Goal: Task Accomplishment & Management: Manage account settings

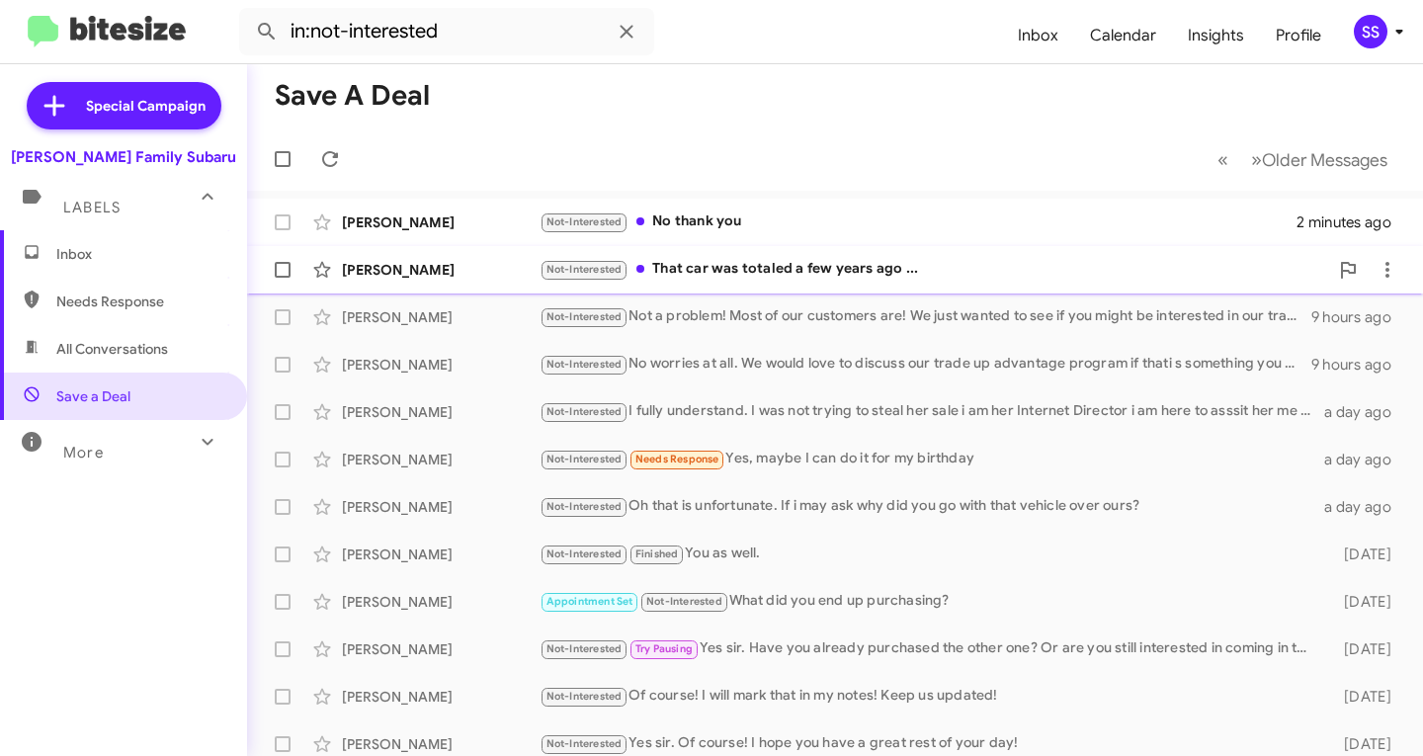
click at [805, 272] on div "Not-Interested That car was totaled a few years ago ..." at bounding box center [934, 269] width 789 height 23
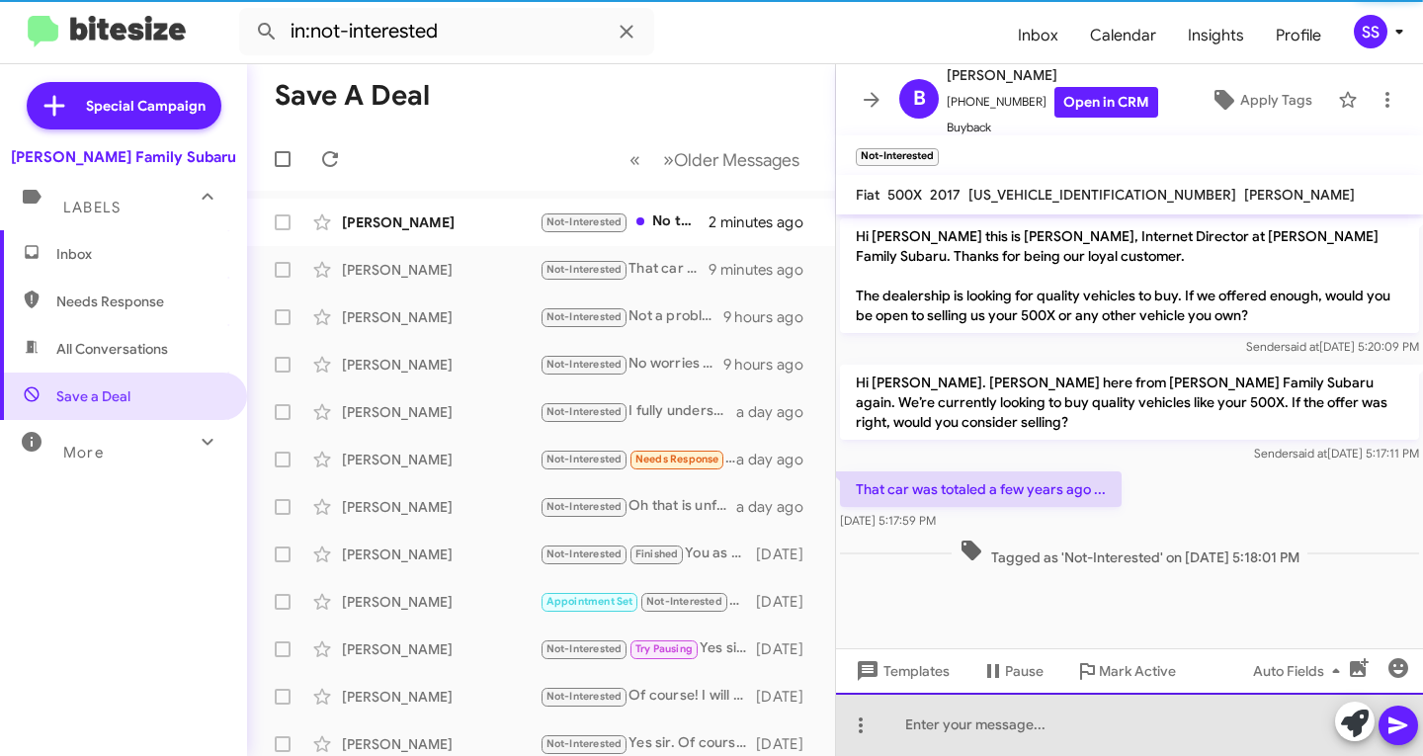
click at [1016, 705] on div at bounding box center [1129, 724] width 587 height 63
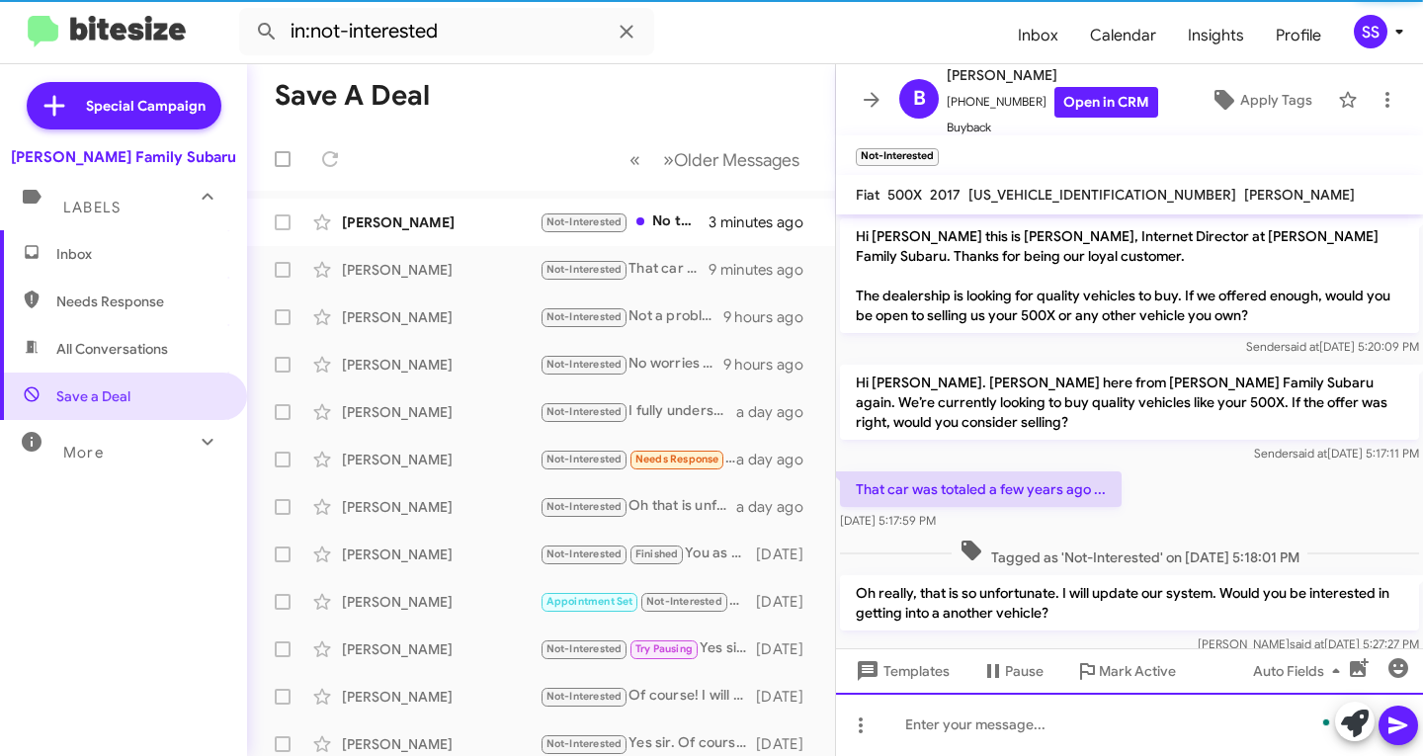
scroll to position [35, 0]
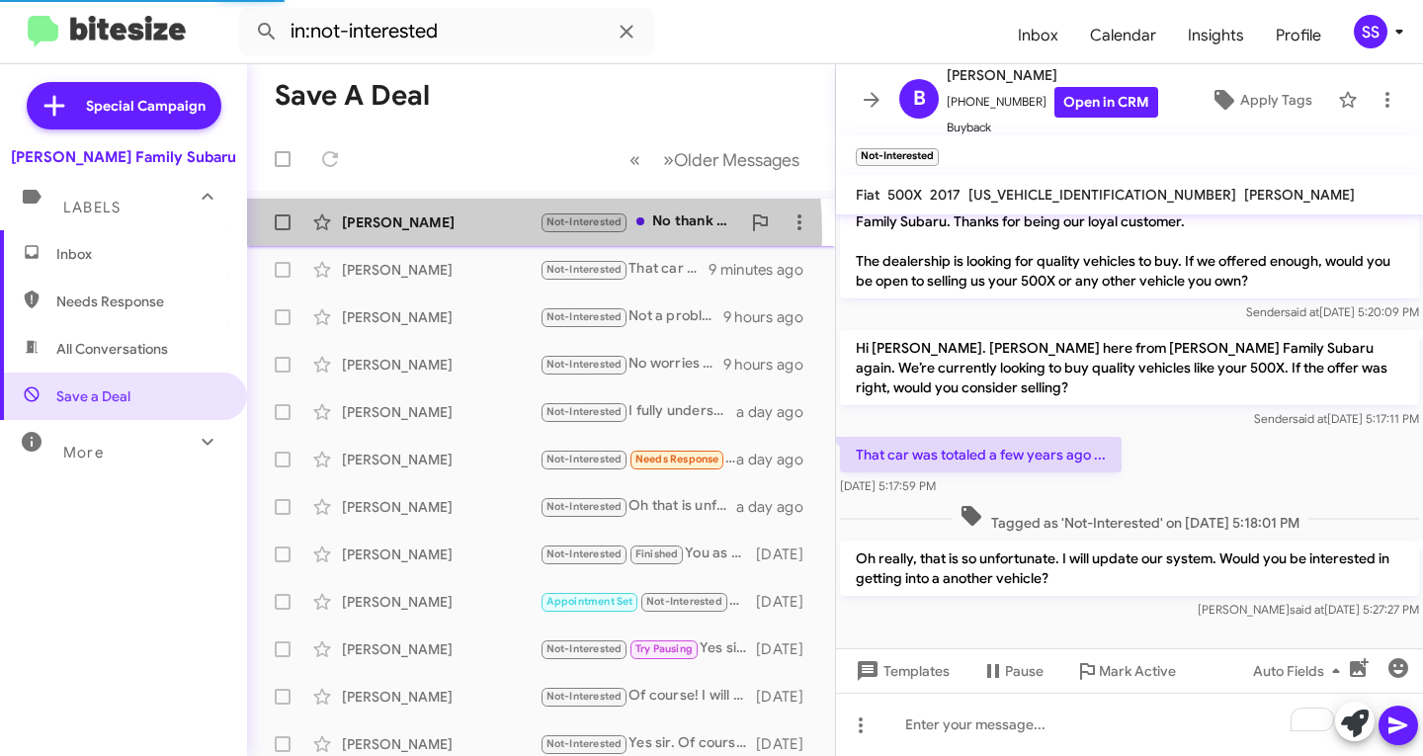
click at [413, 234] on div "[PERSON_NAME] Not-Interested No thank you 3 minutes ago" at bounding box center [541, 223] width 557 height 40
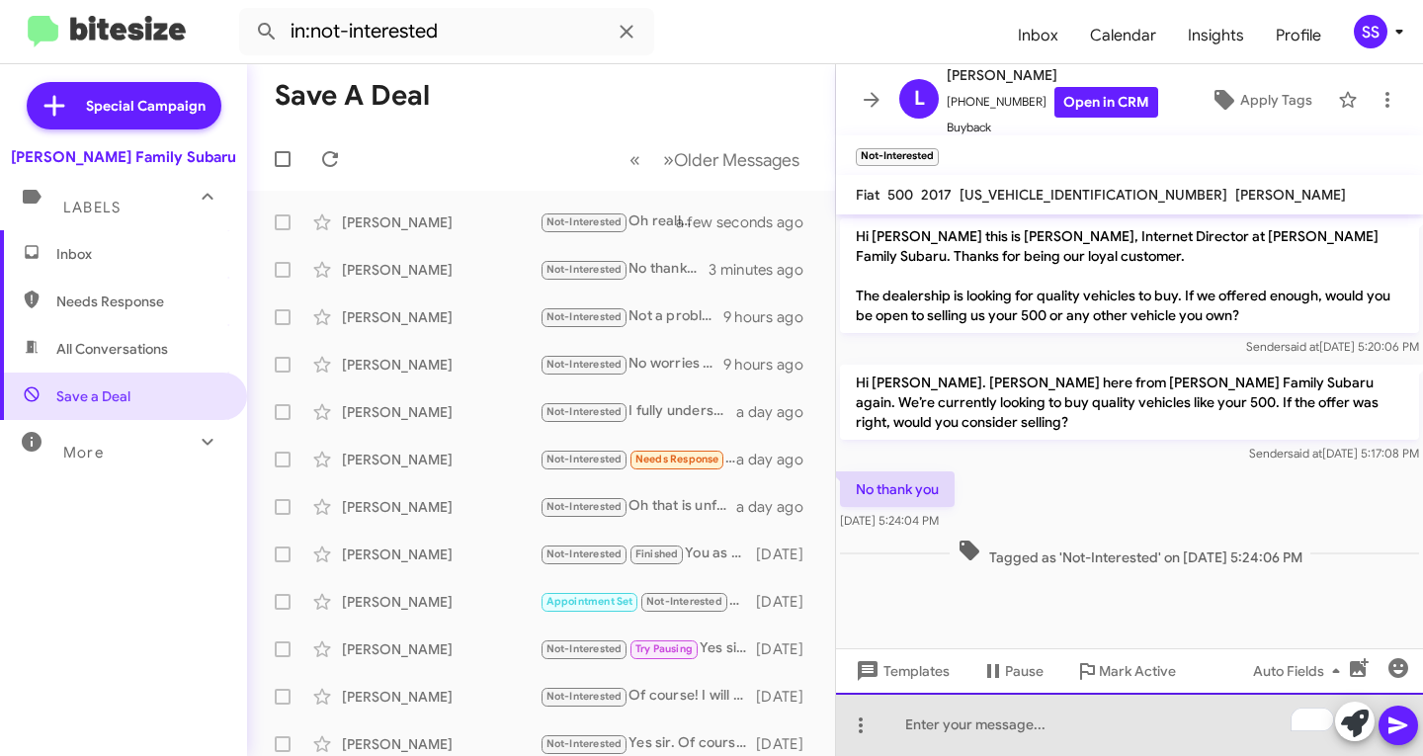
click at [1031, 737] on div "To enrich screen reader interactions, please activate Accessibility in Grammarl…" at bounding box center [1129, 724] width 587 height 63
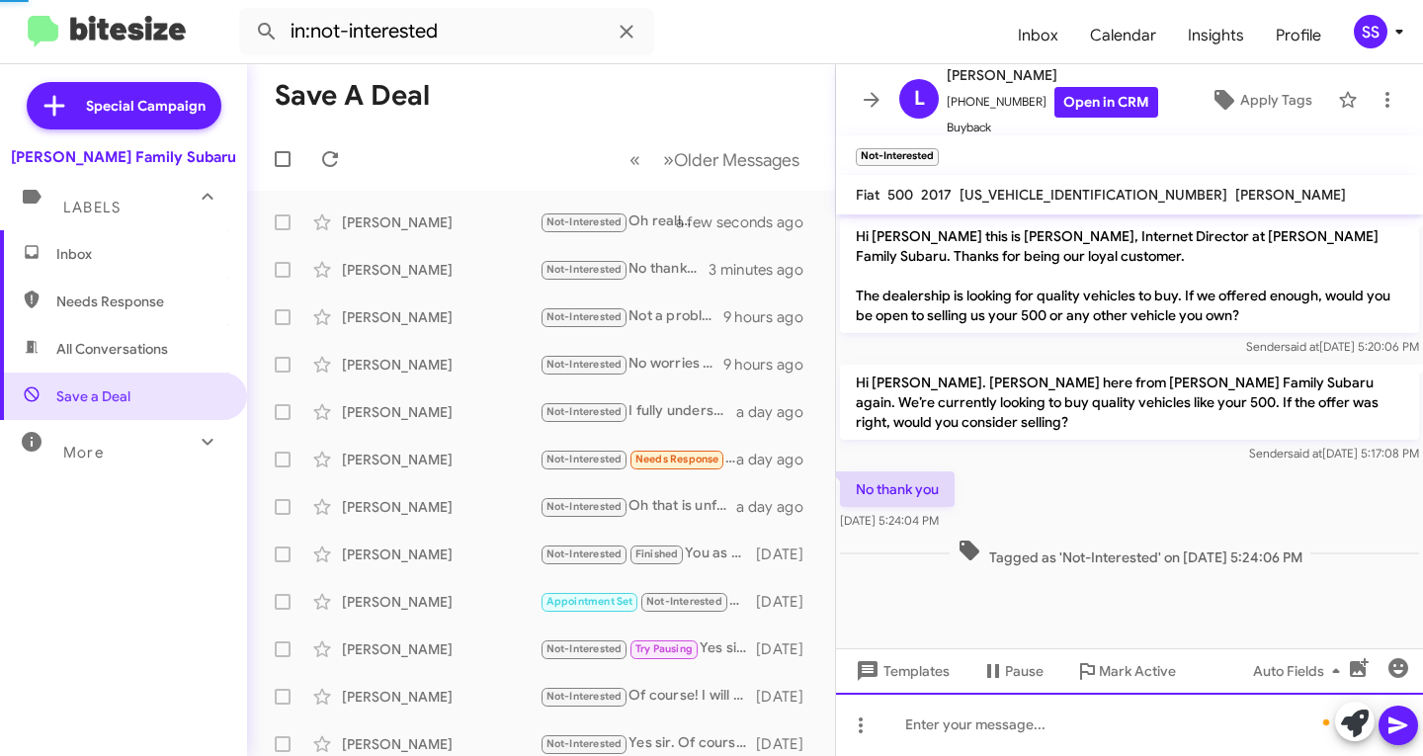
scroll to position [35, 0]
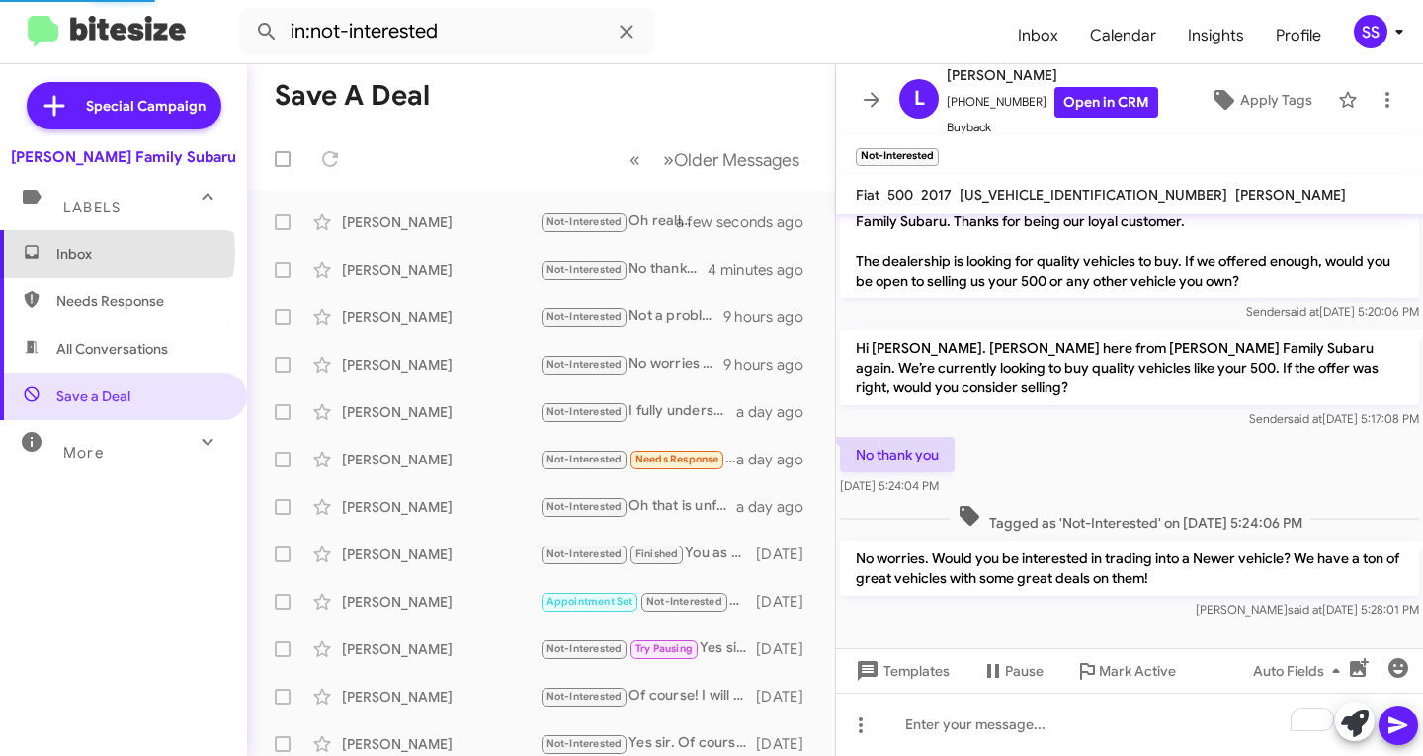
click at [108, 252] on span "Inbox" at bounding box center [140, 254] width 168 height 20
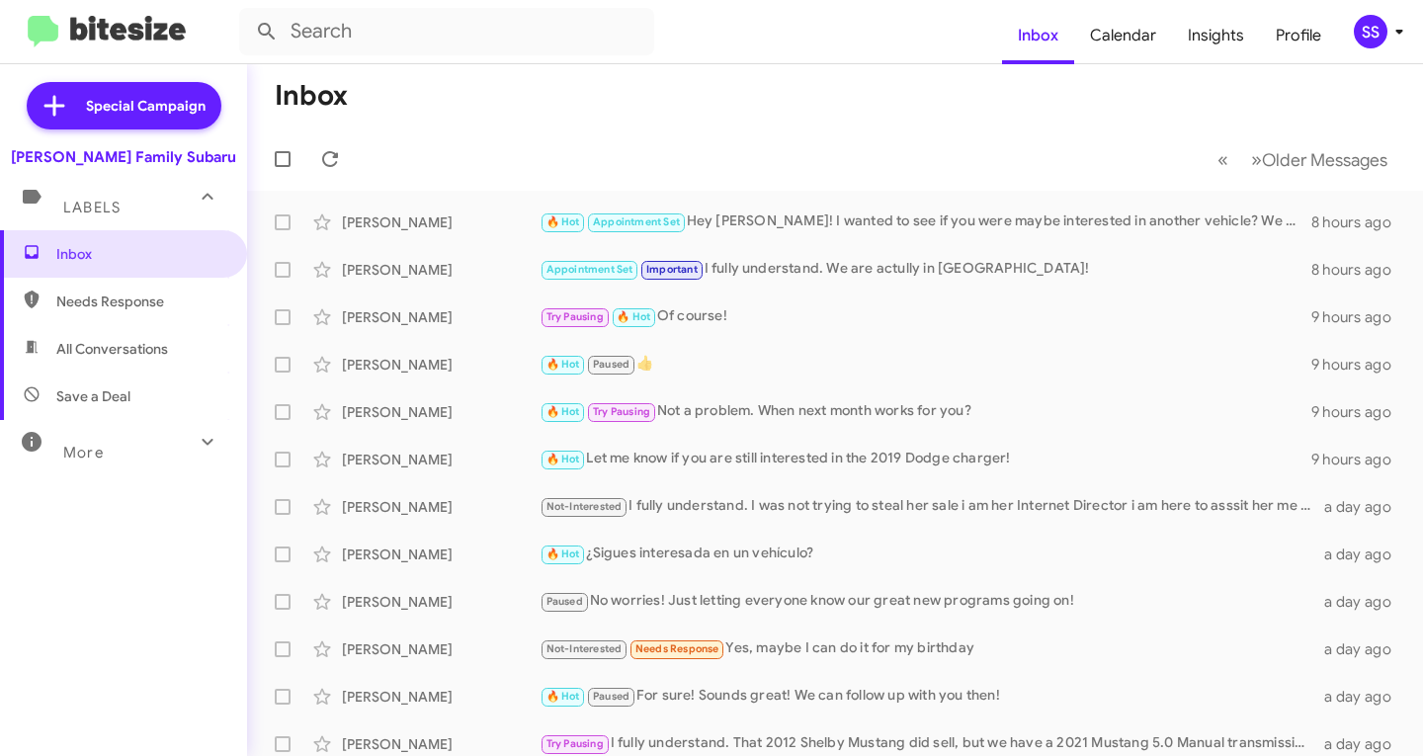
click at [162, 389] on span "Save a Deal" at bounding box center [123, 396] width 247 height 47
type input "in:not-interested"
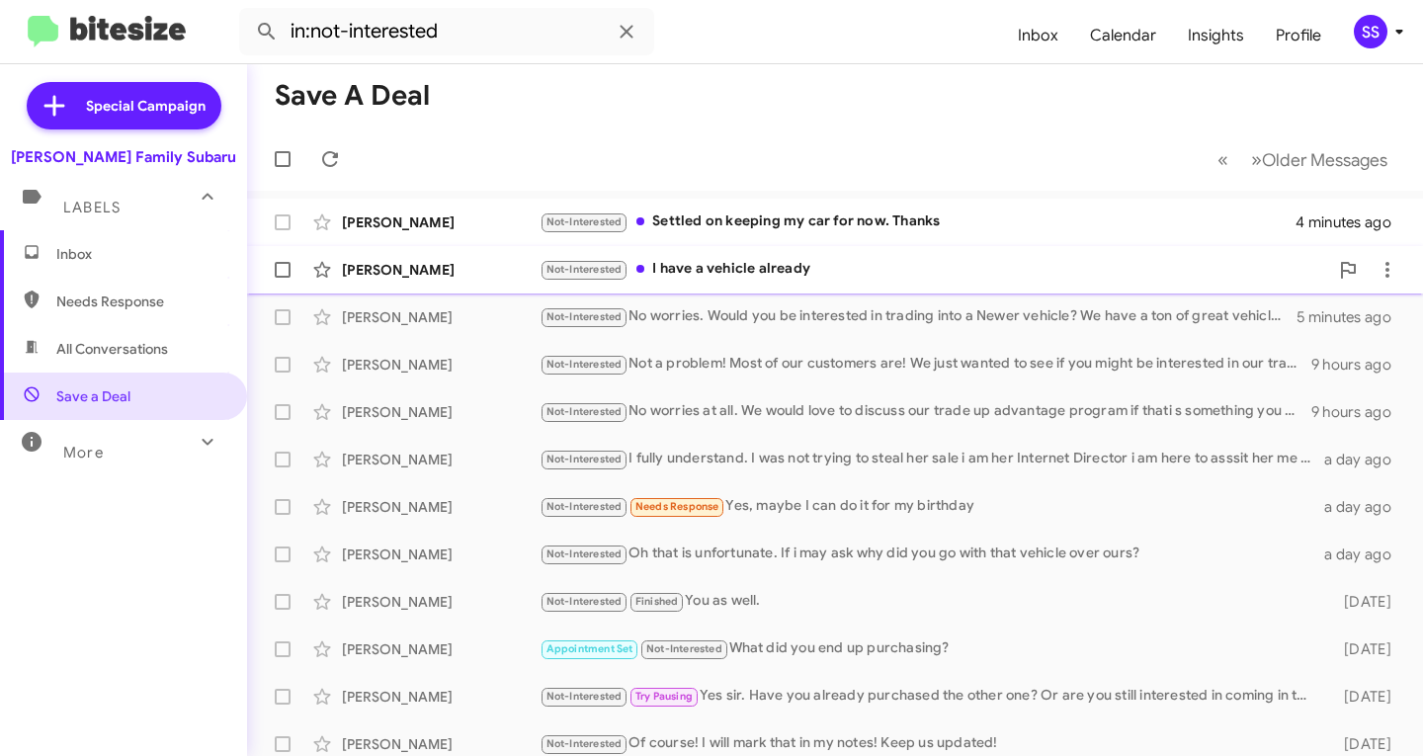
click at [707, 269] on div "Not-Interested I have a vehicle already" at bounding box center [934, 269] width 789 height 23
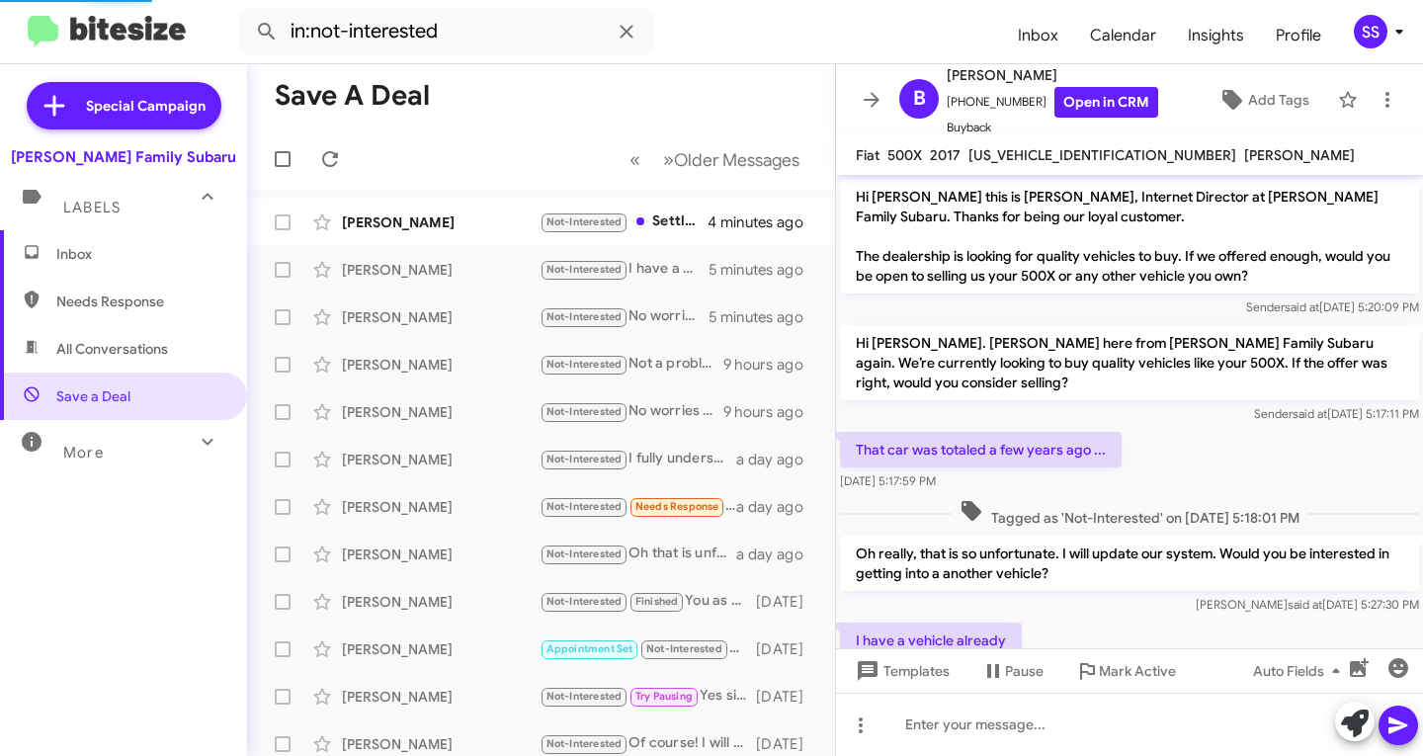
scroll to position [67, 0]
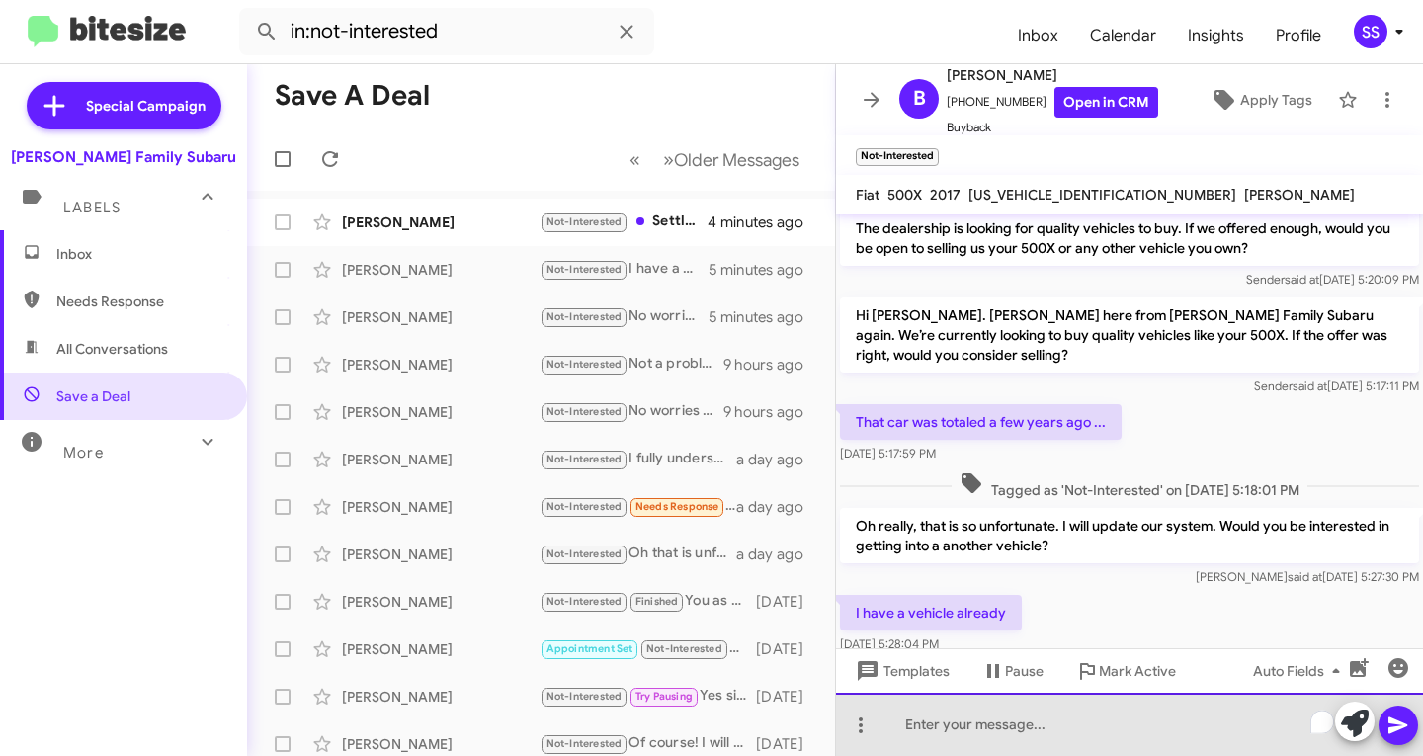
click at [955, 723] on div "To enrich screen reader interactions, please activate Accessibility in Grammarl…" at bounding box center [1129, 724] width 587 height 63
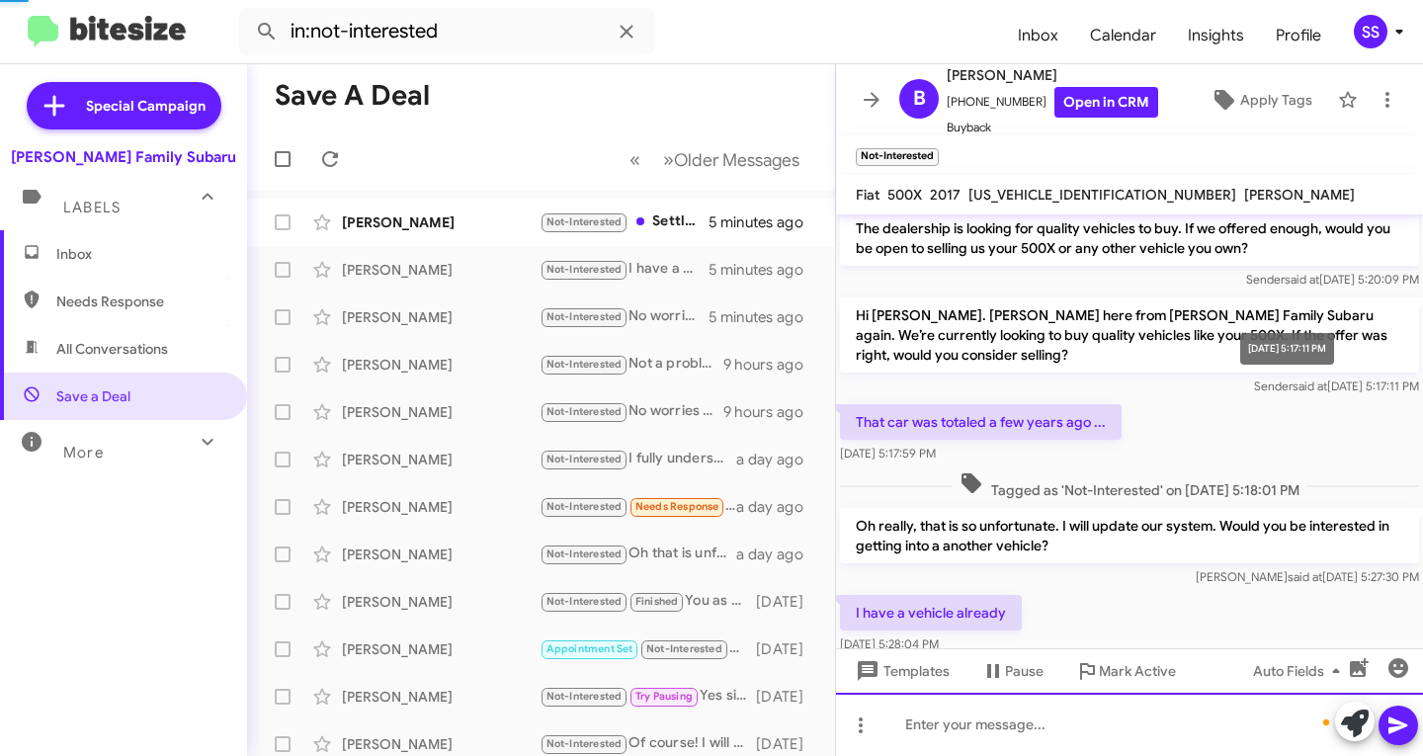
scroll to position [199, 0]
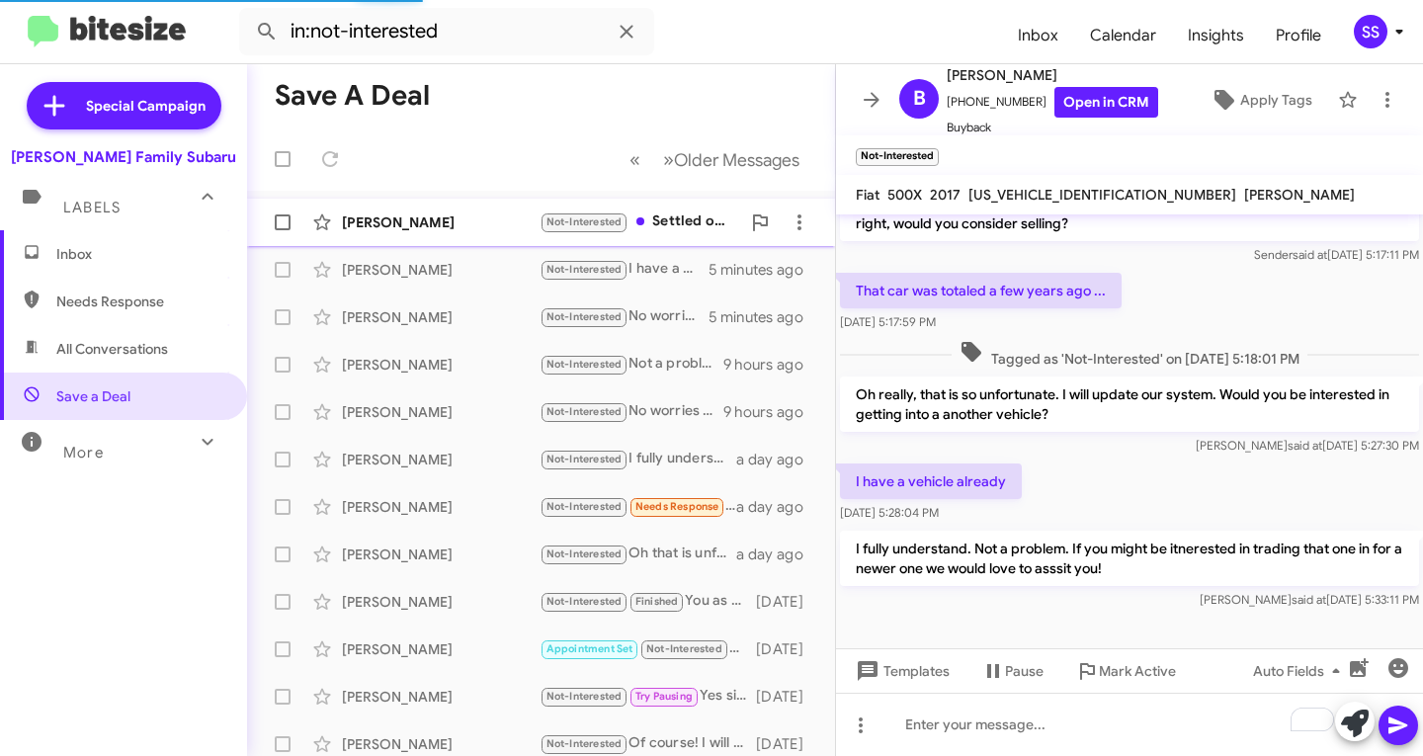
click at [400, 211] on div "[PERSON_NAME] Not-Interested Settled on keeping my car for now. Thanks 5 minute…" at bounding box center [541, 223] width 557 height 40
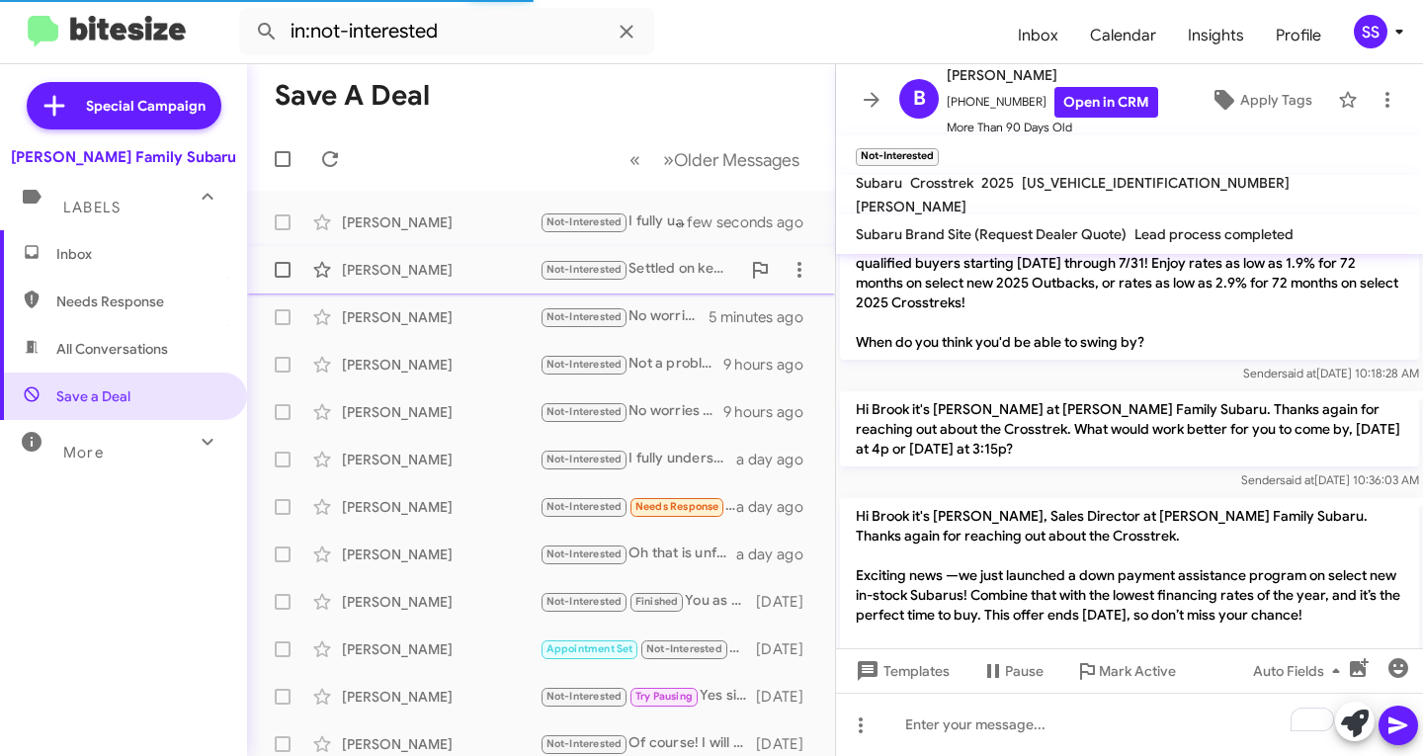
scroll to position [2224, 0]
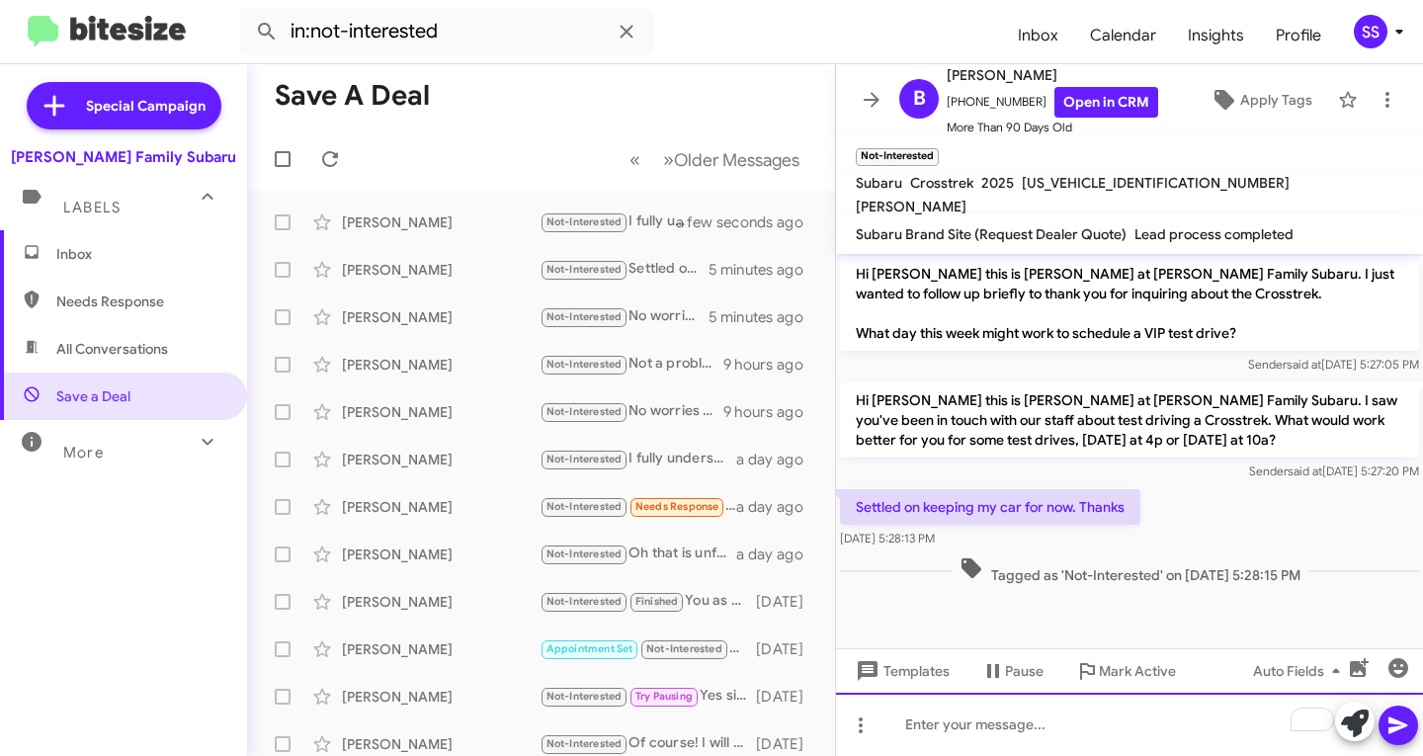
click at [992, 720] on div "To enrich screen reader interactions, please activate Accessibility in Grammarl…" at bounding box center [1129, 724] width 587 height 63
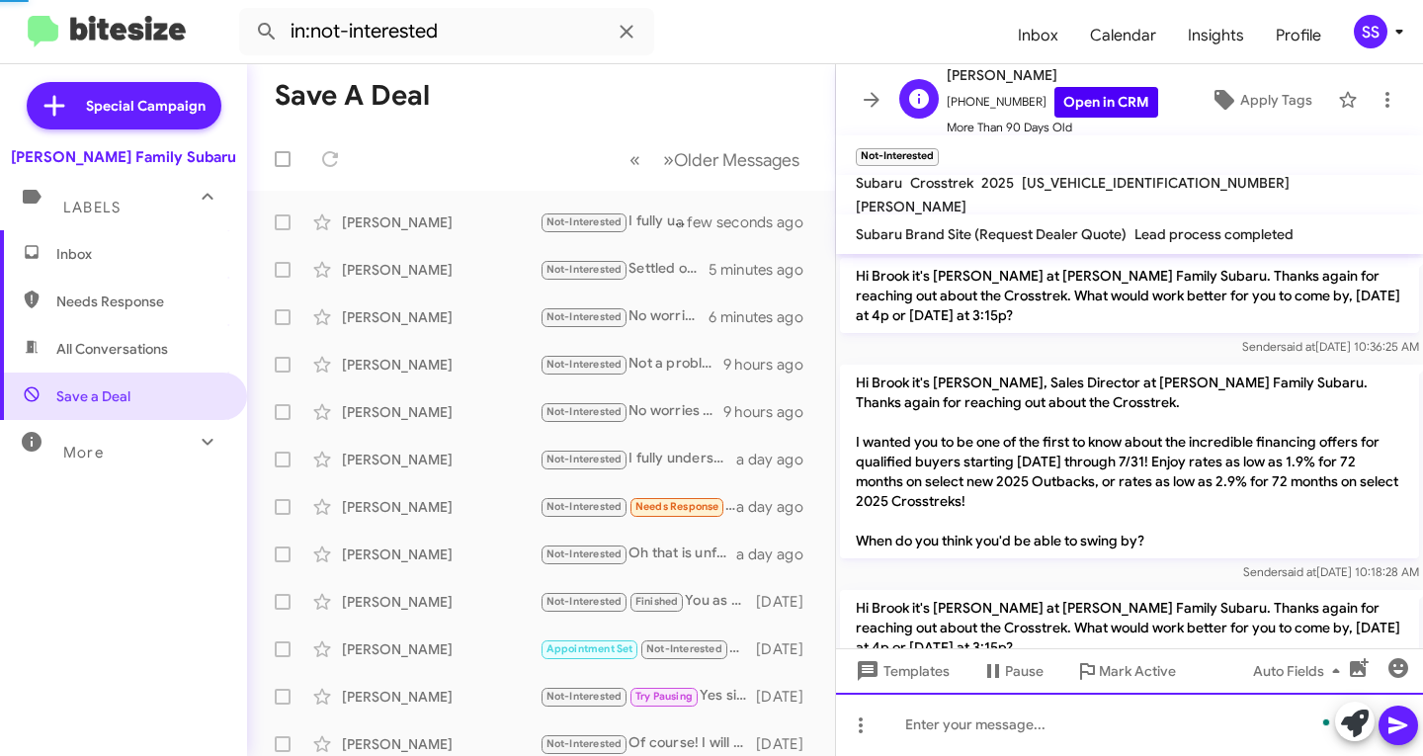
scroll to position [99, 0]
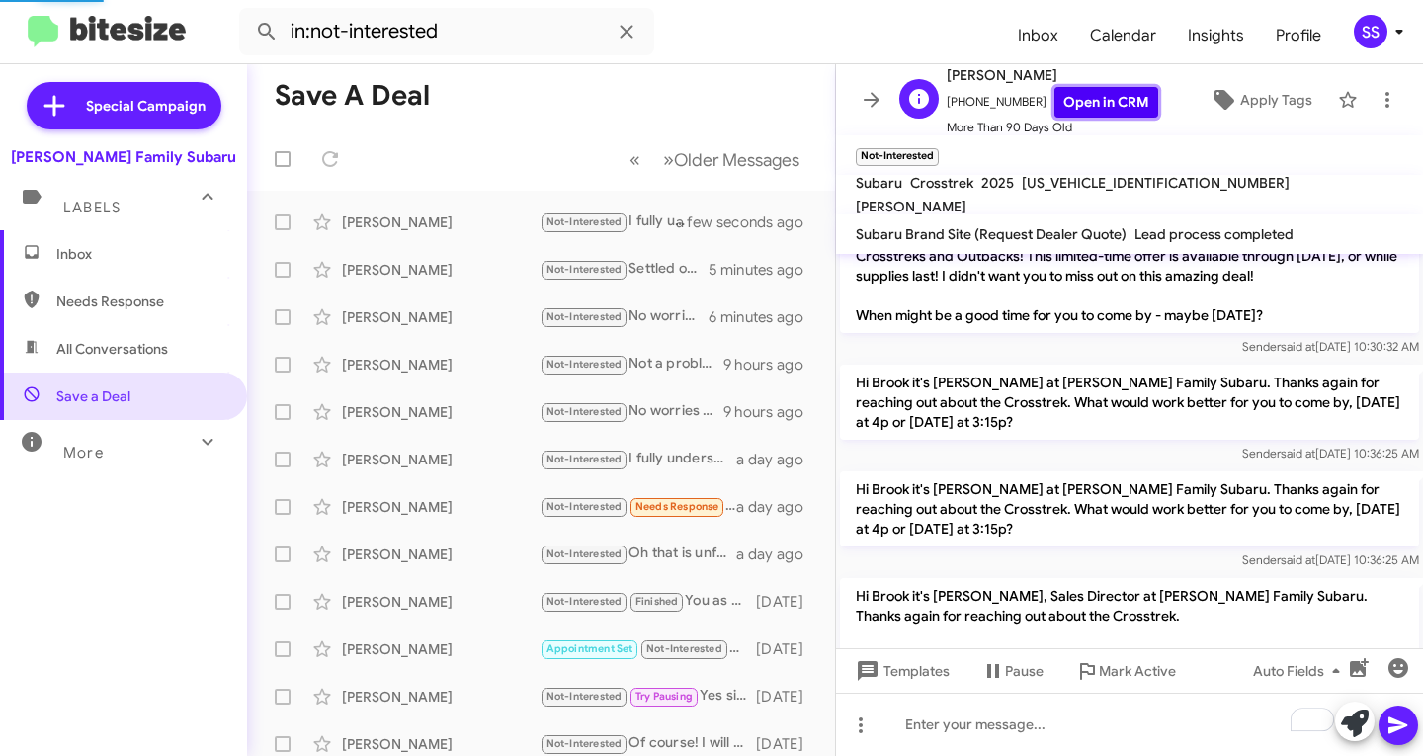
click at [1067, 99] on link "Open in CRM" at bounding box center [1107, 102] width 104 height 31
click at [100, 261] on span "Inbox" at bounding box center [140, 254] width 168 height 20
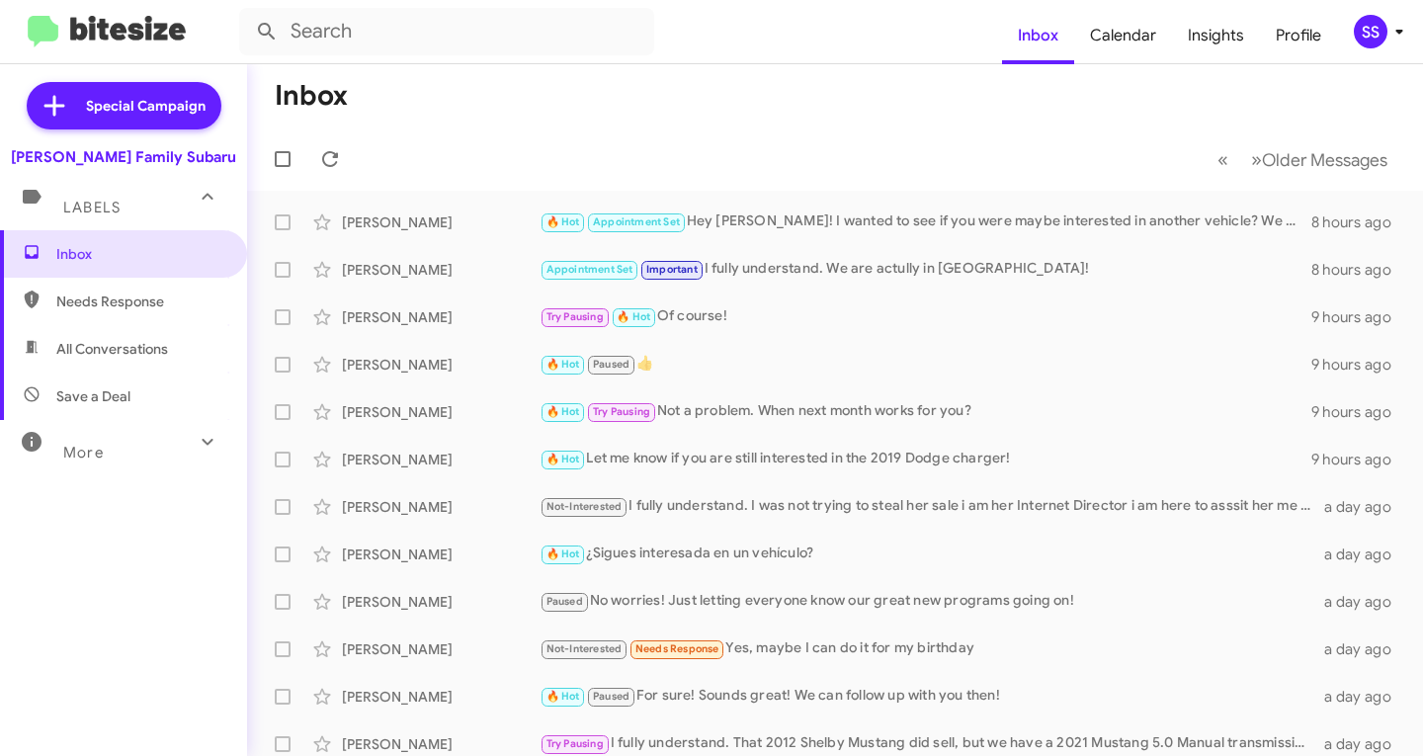
click at [98, 396] on span "Save a Deal" at bounding box center [93, 397] width 74 height 20
type input "in:not-interested"
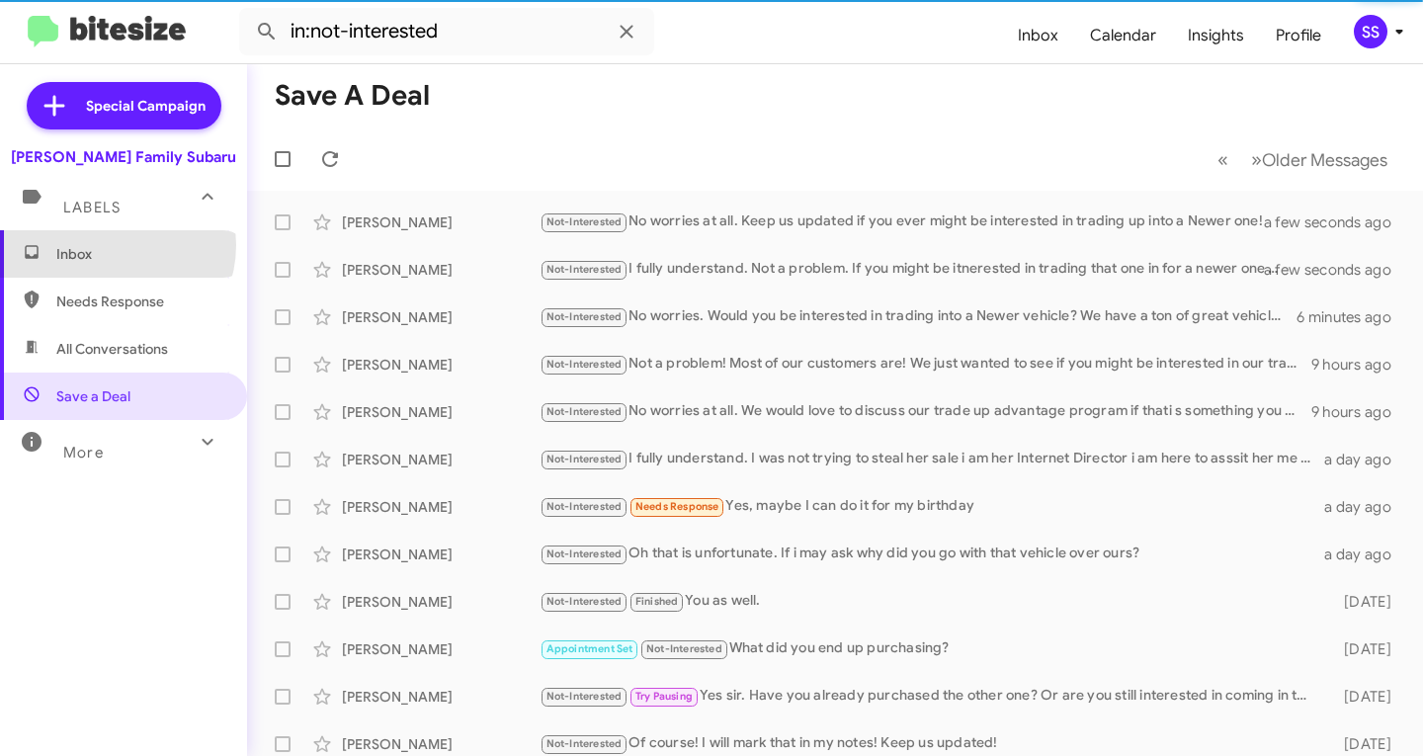
click at [110, 245] on span "Inbox" at bounding box center [140, 254] width 168 height 20
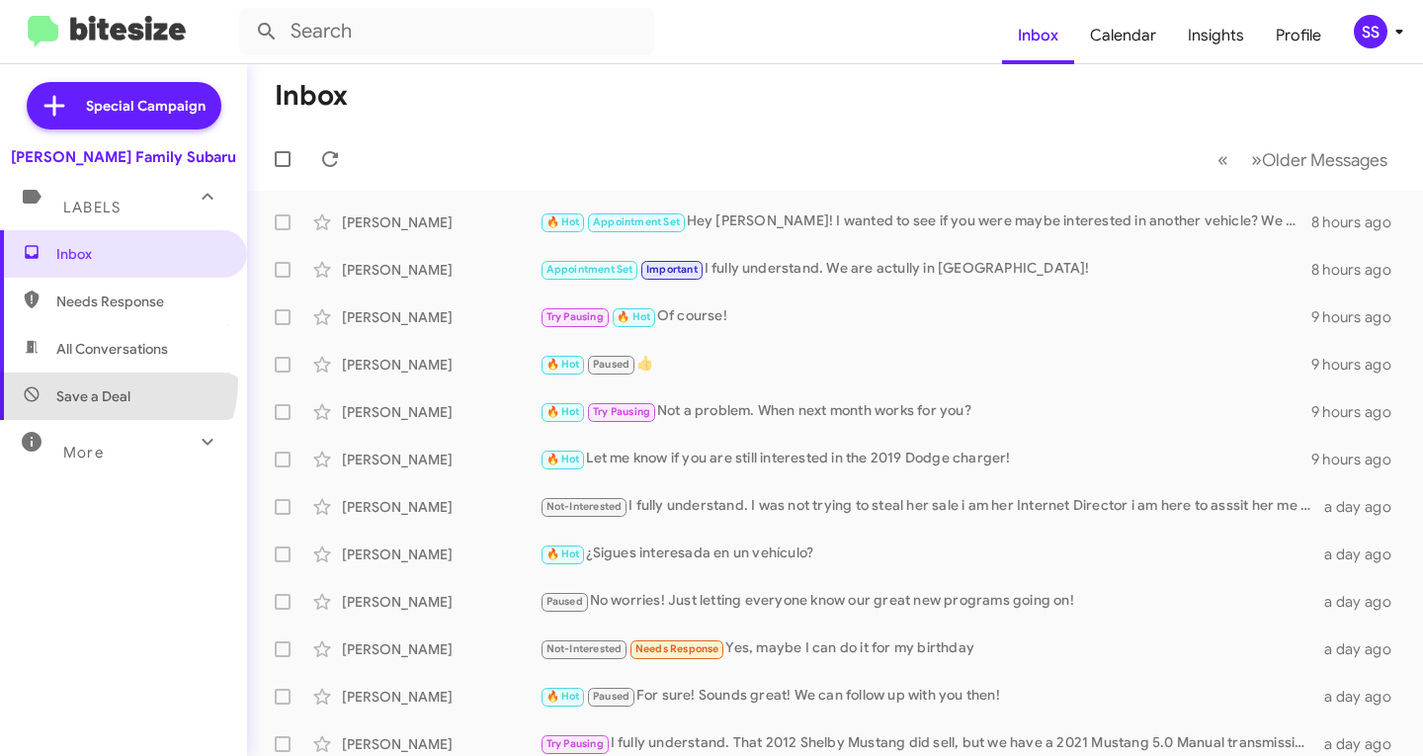
click at [105, 382] on span "Save a Deal" at bounding box center [123, 396] width 247 height 47
type input "in:not-interested"
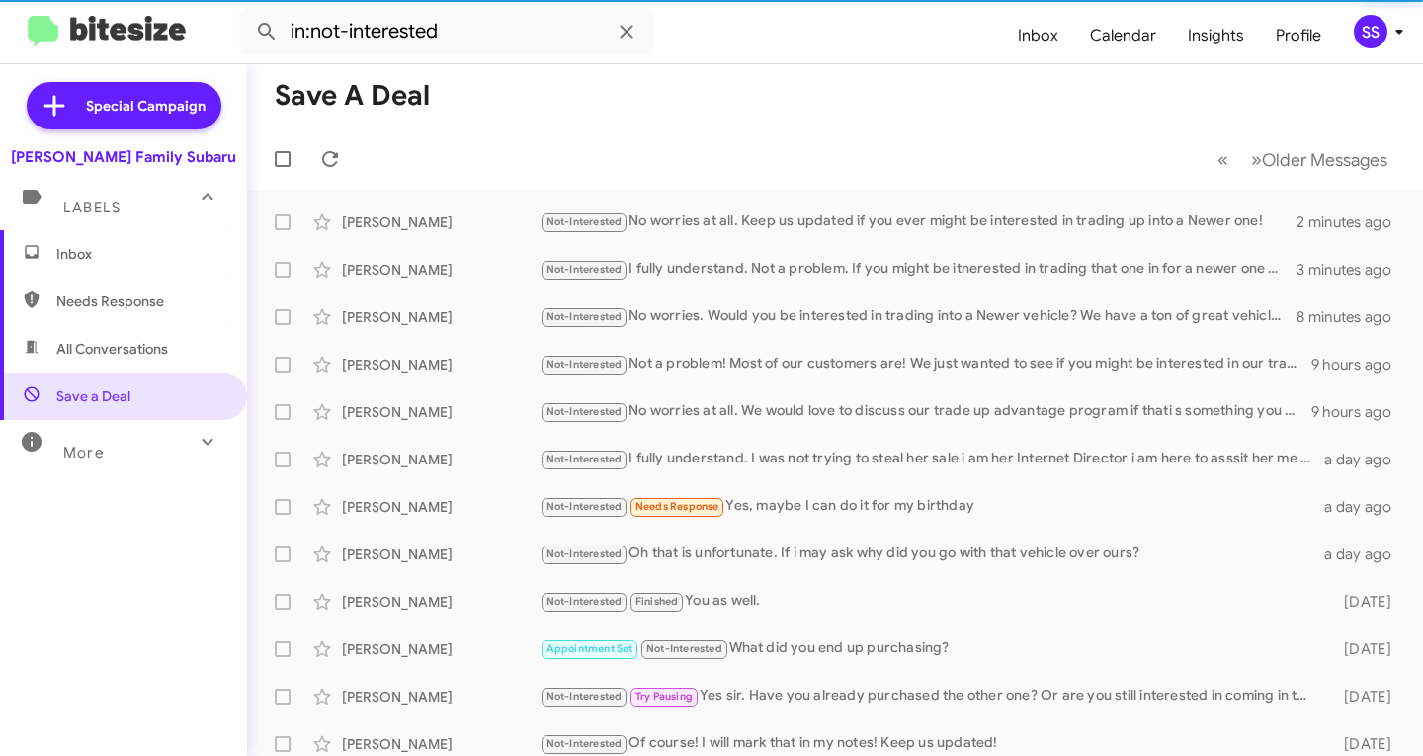
click at [100, 252] on span "Inbox" at bounding box center [140, 254] width 168 height 20
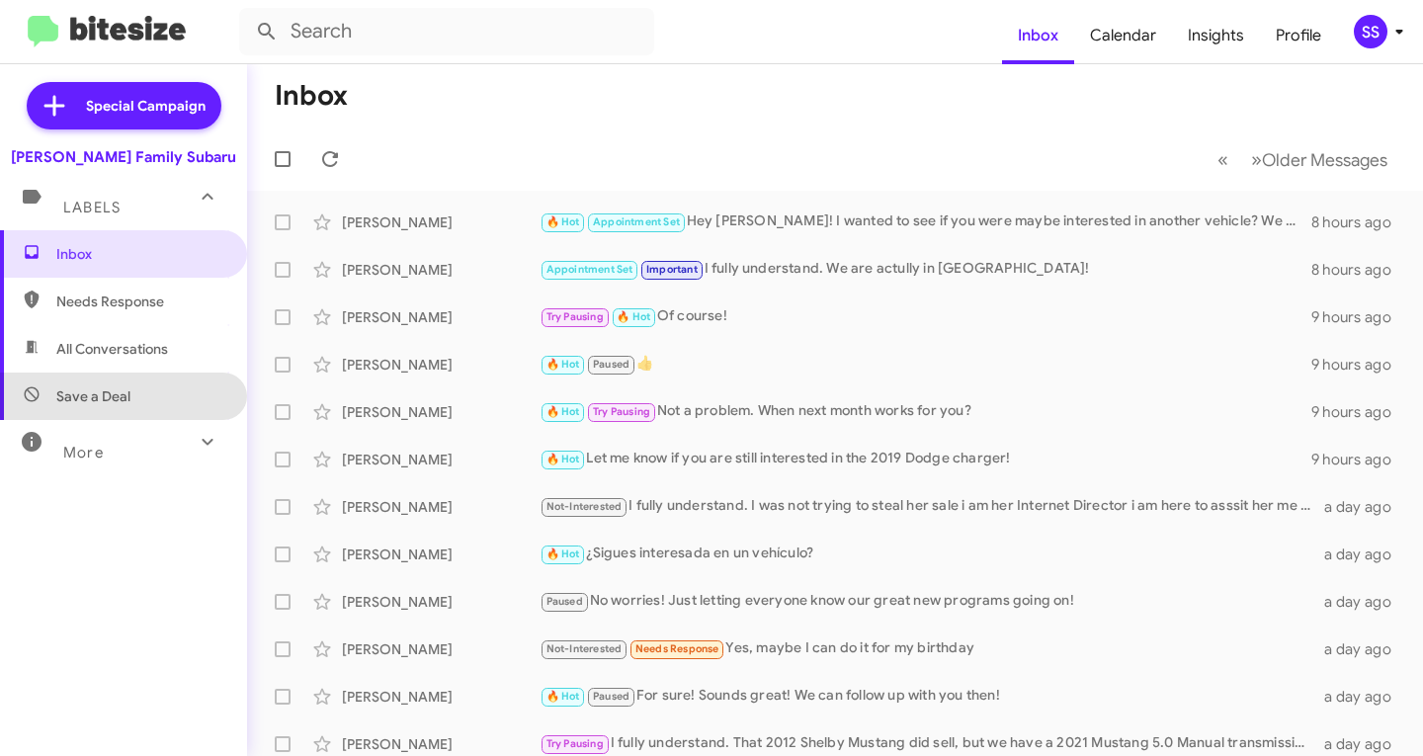
click at [140, 389] on span "Save a Deal" at bounding box center [123, 396] width 247 height 47
type input "in:not-interested"
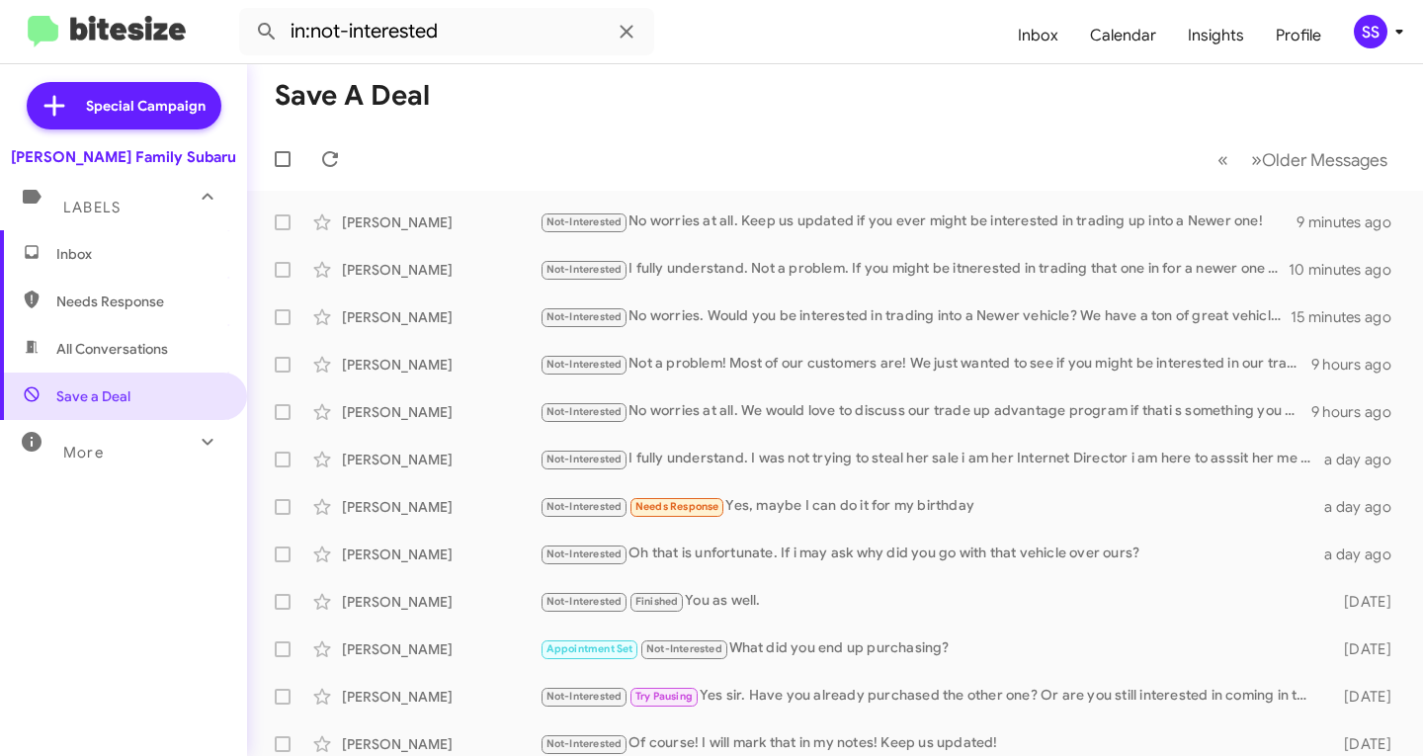
click at [175, 243] on span "Inbox" at bounding box center [123, 253] width 247 height 47
